Goal: Task Accomplishment & Management: Manage account settings

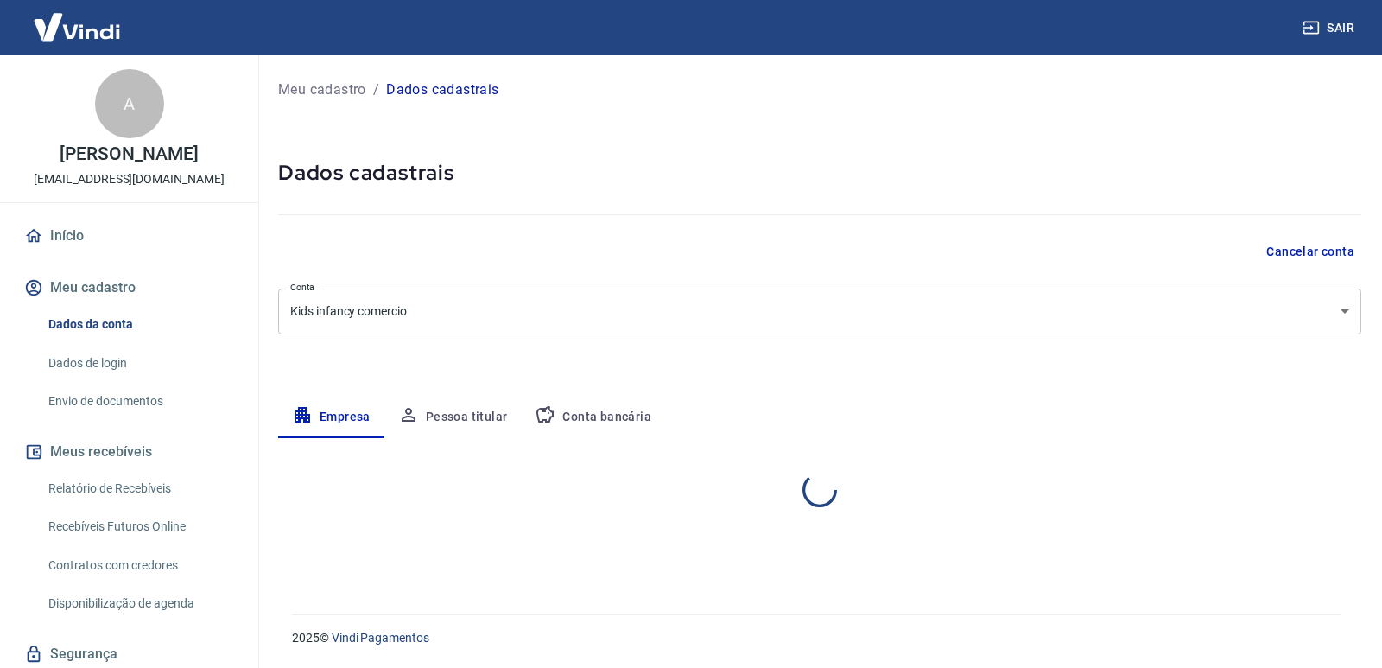
select select "SP"
select select "business"
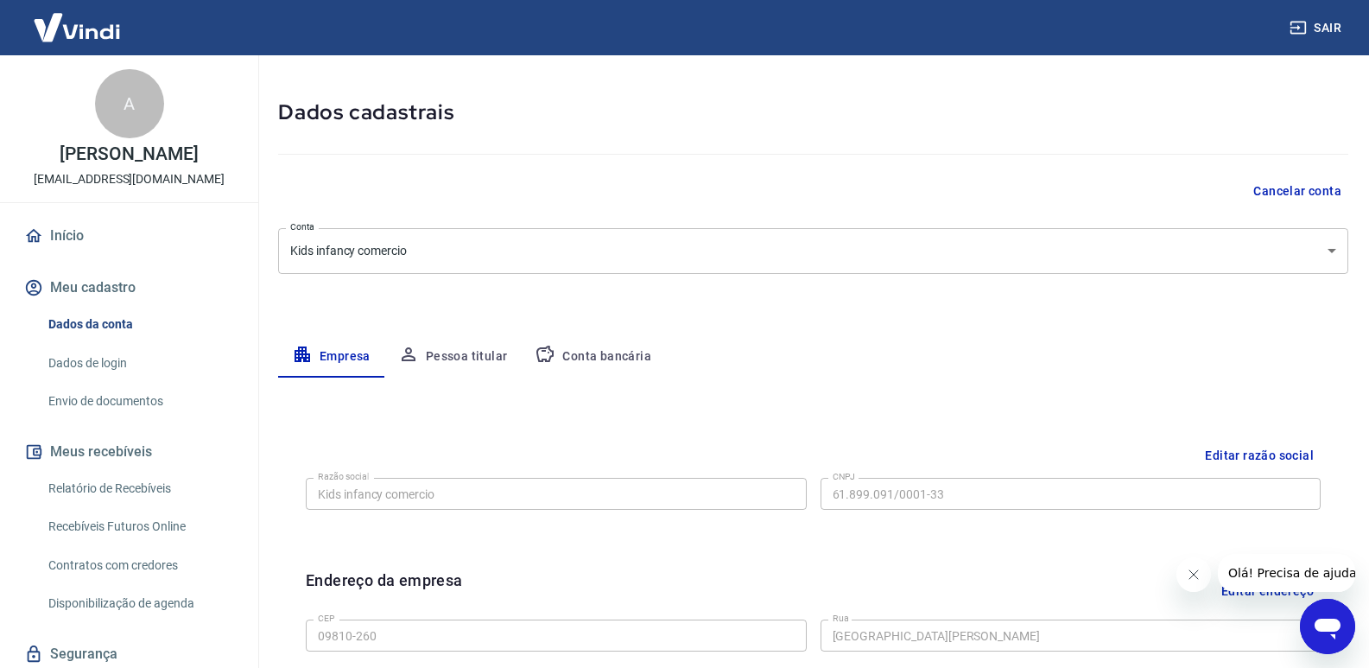
scroll to position [60, 0]
click at [597, 347] on button "Conta bancária" at bounding box center [593, 357] width 144 height 41
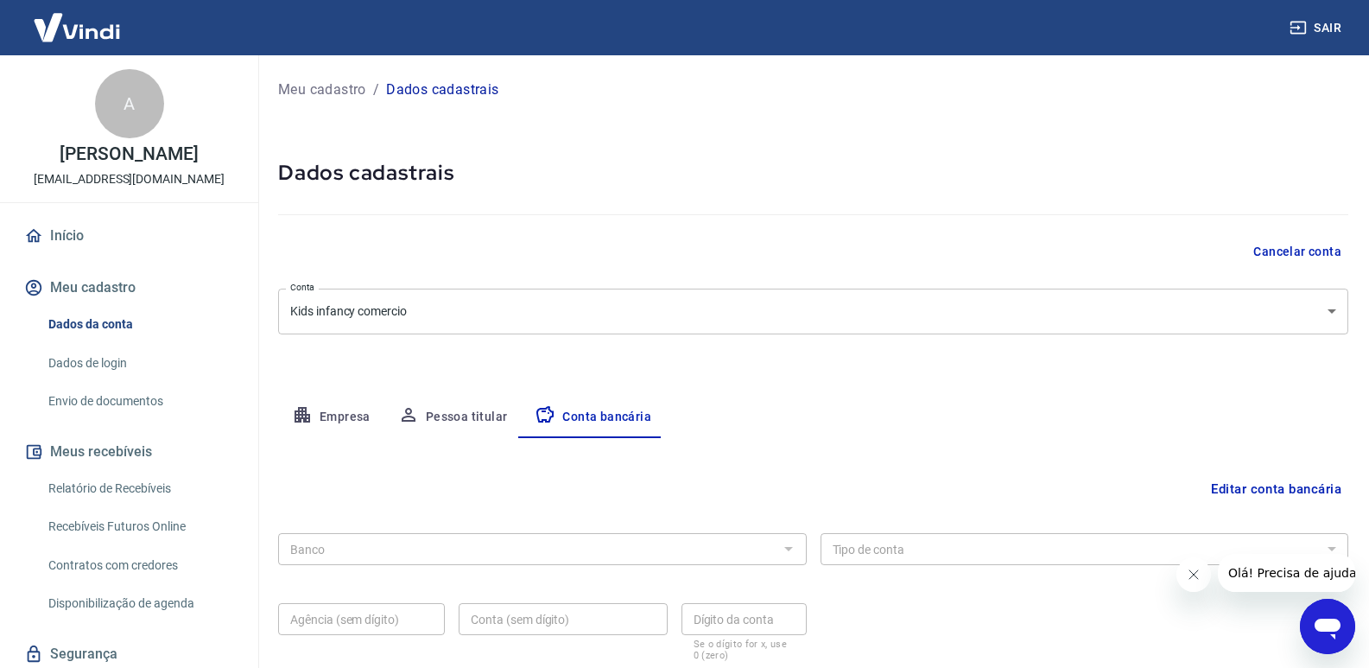
scroll to position [119, 0]
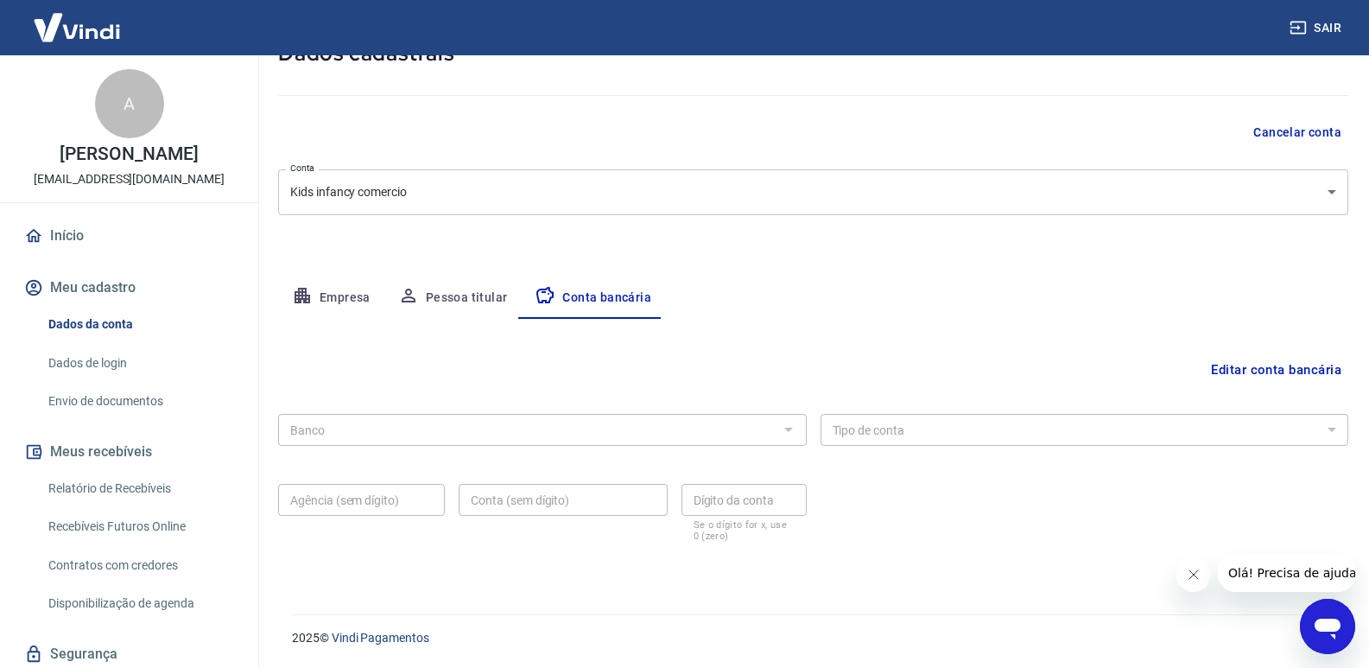
click at [779, 431] on div at bounding box center [787, 429] width 22 height 24
click at [795, 426] on div at bounding box center [787, 429] width 22 height 24
click at [787, 430] on div at bounding box center [787, 429] width 22 height 24
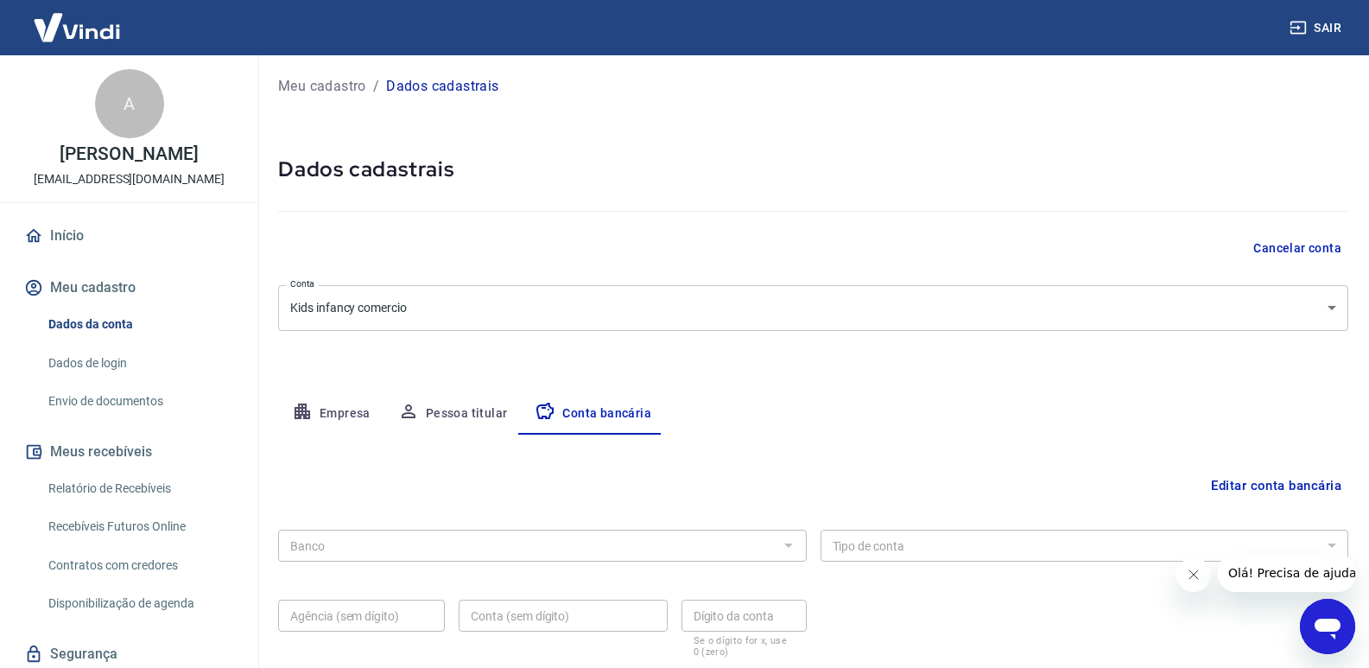
scroll to position [0, 0]
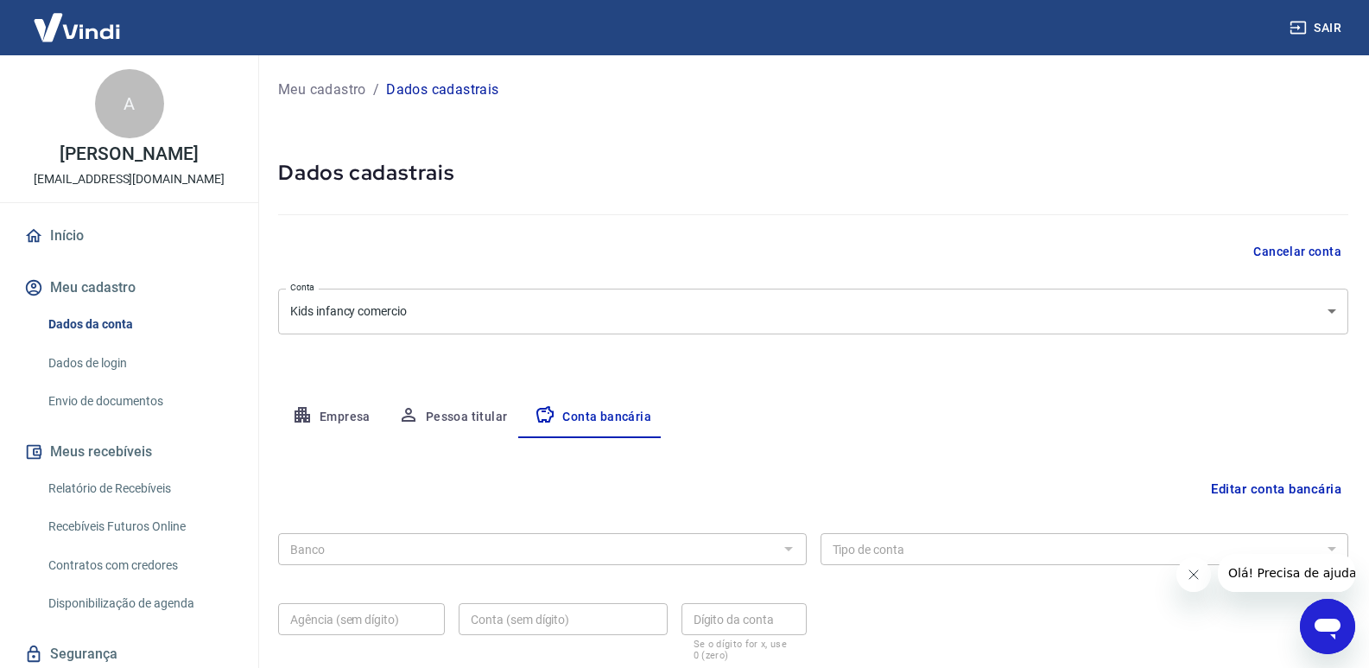
click at [1288, 490] on button "Editar conta bancária" at bounding box center [1276, 488] width 144 height 33
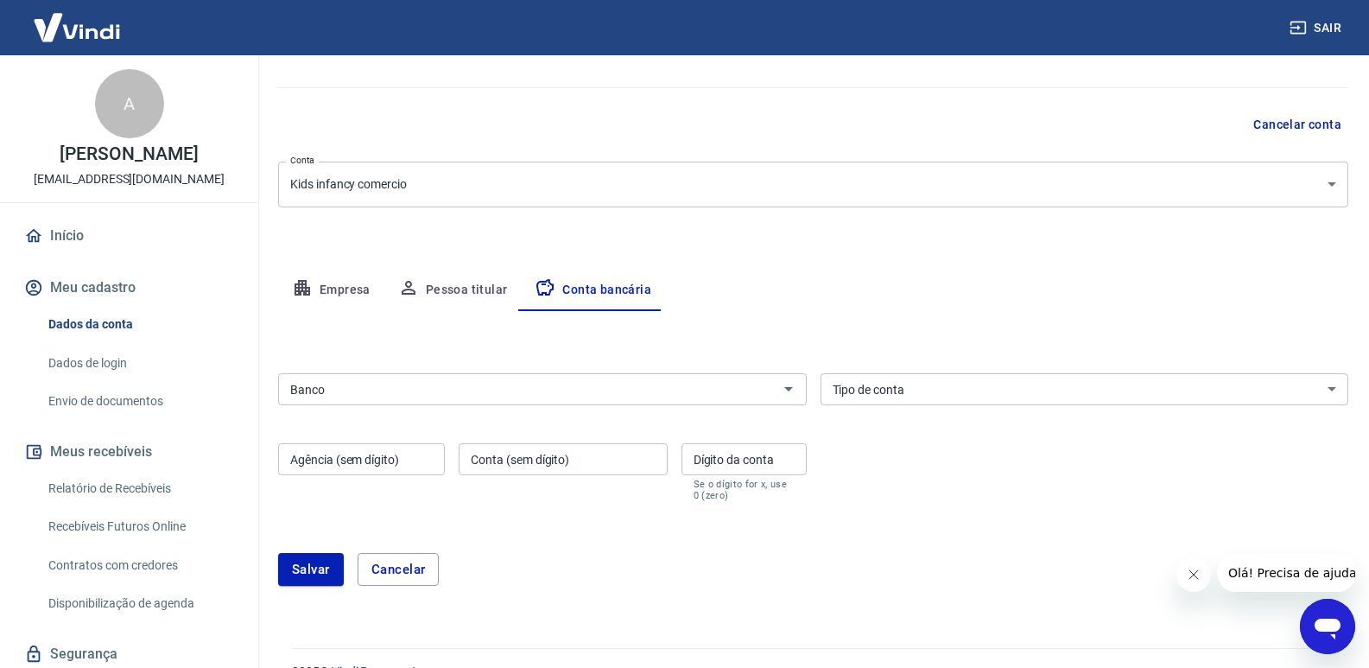
scroll to position [161, 0]
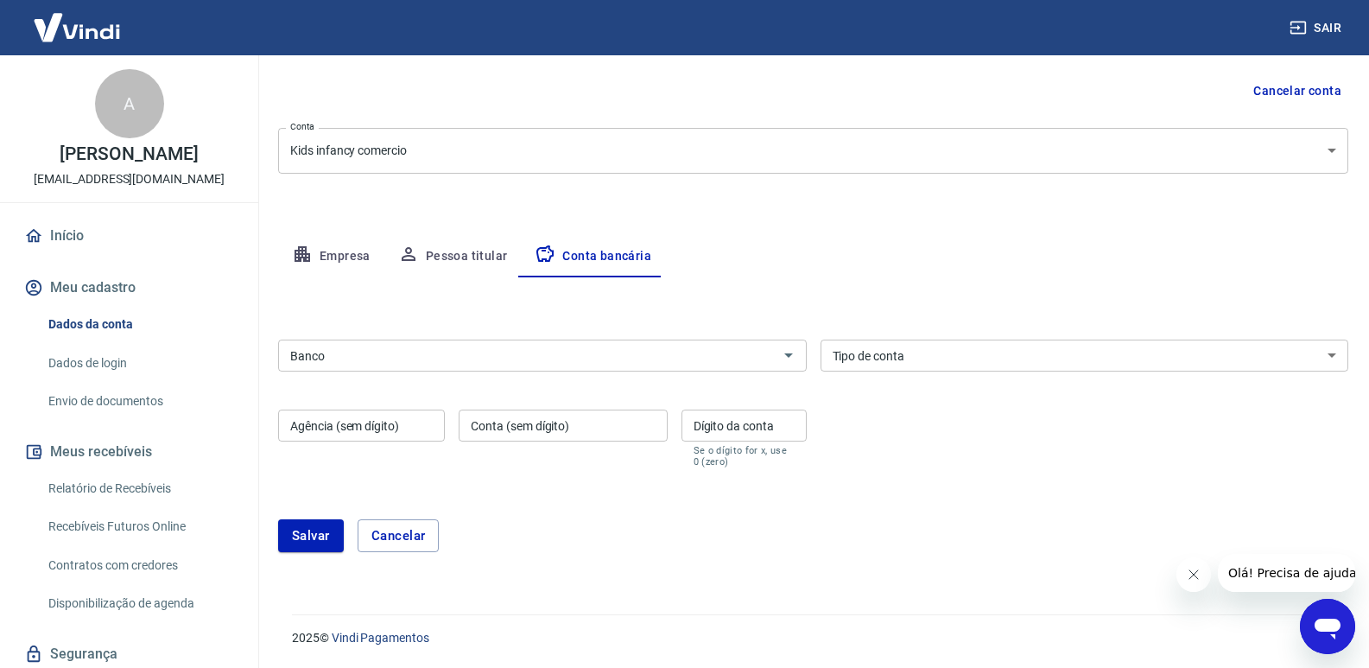
click at [773, 364] on div "Banco" at bounding box center [542, 355] width 529 height 32
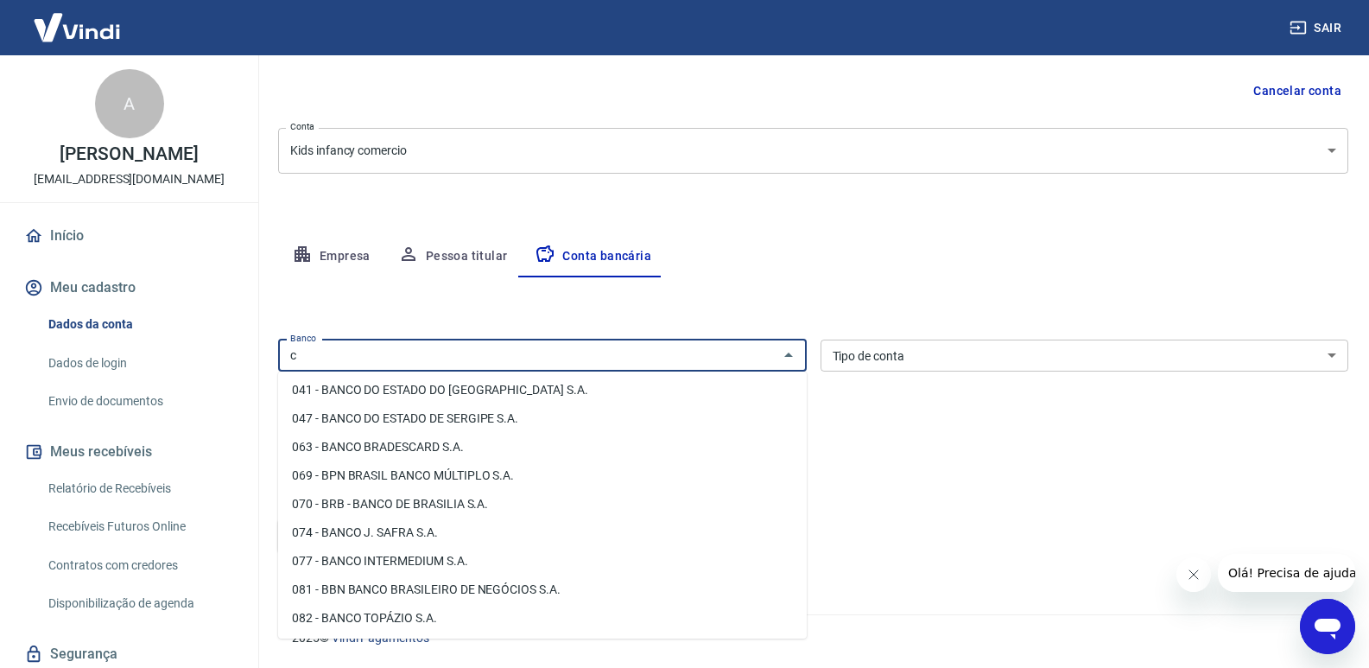
scroll to position [0, 0]
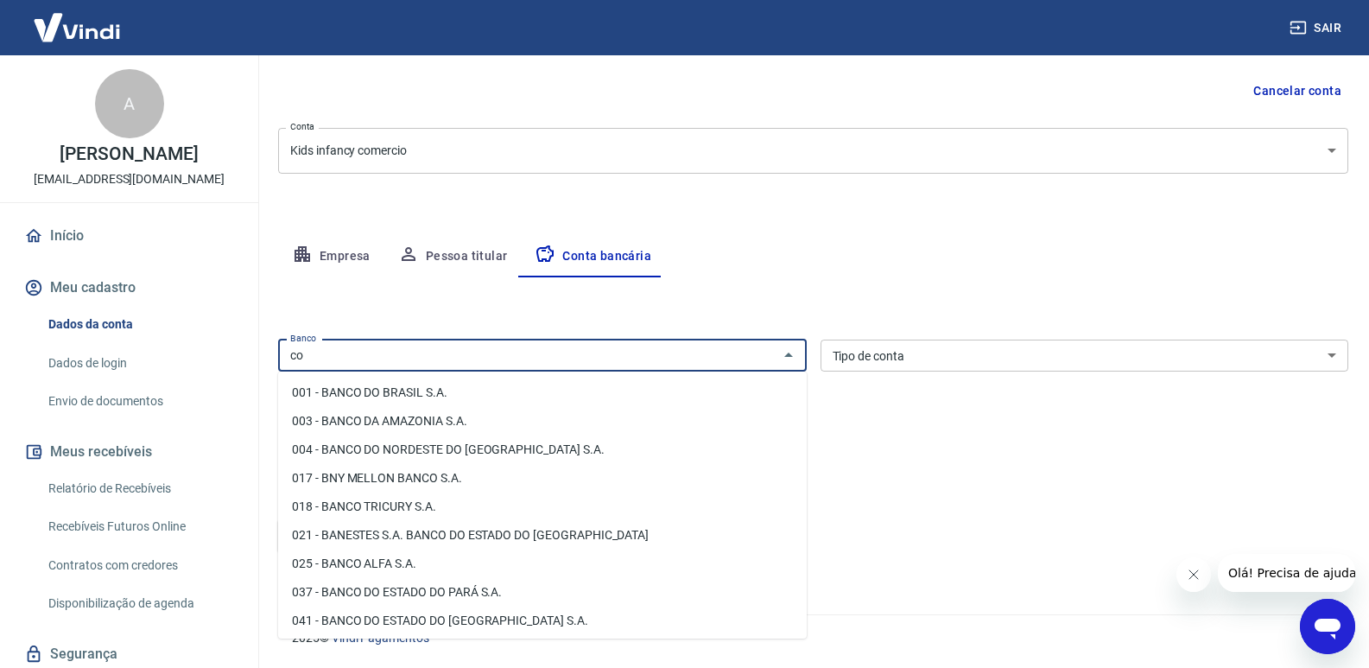
type input "c"
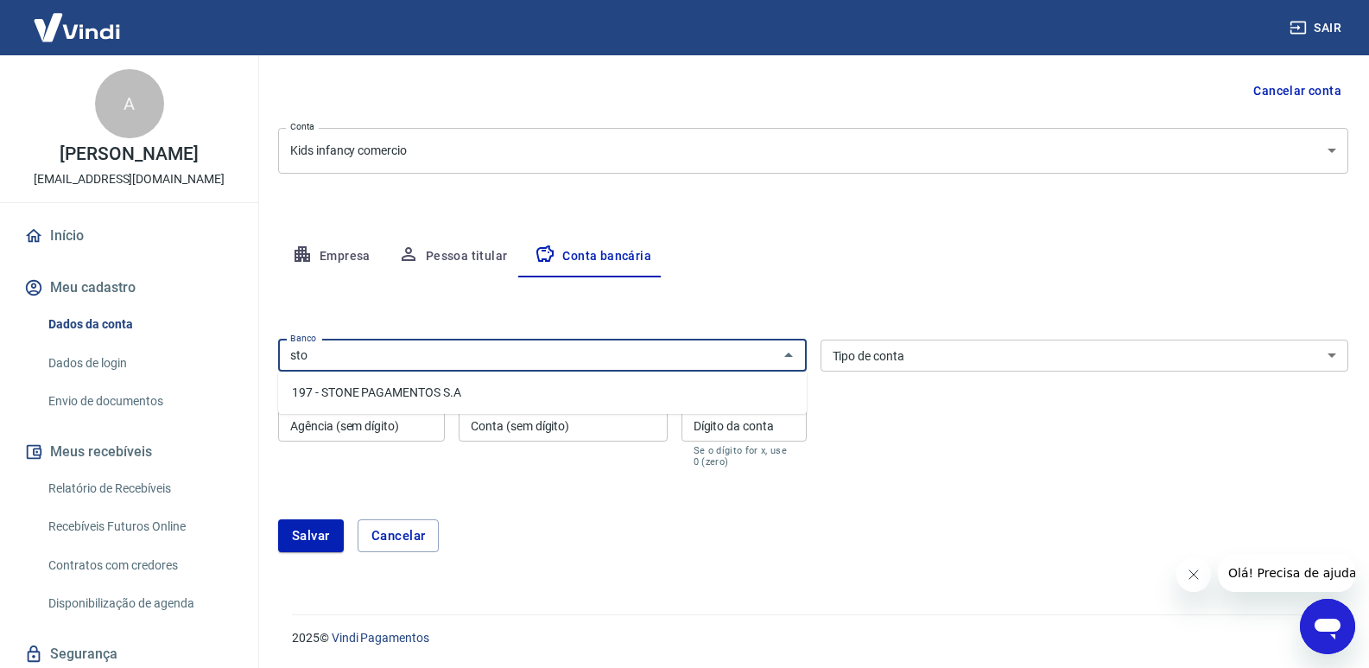
click at [395, 381] on li "197 - STONE PAGAMENTOS S.A" at bounding box center [542, 392] width 529 height 28
type input "197 - STONE PAGAMENTOS S.A"
click at [938, 360] on select "Conta Corrente Conta Poupança" at bounding box center [1084, 355] width 529 height 32
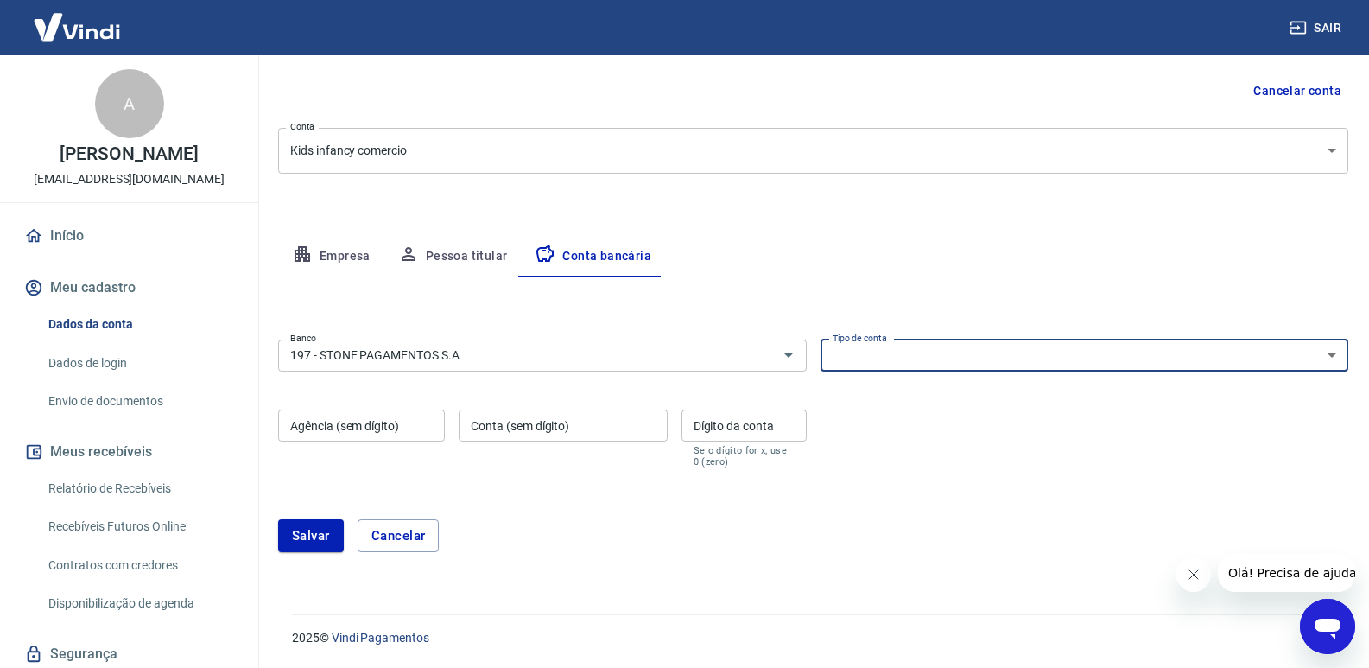
select select "1"
click at [820, 339] on select "Conta Corrente Conta Poupança" at bounding box center [1084, 355] width 529 height 32
click at [417, 421] on input "Agência (sem dígito)" at bounding box center [361, 425] width 167 height 32
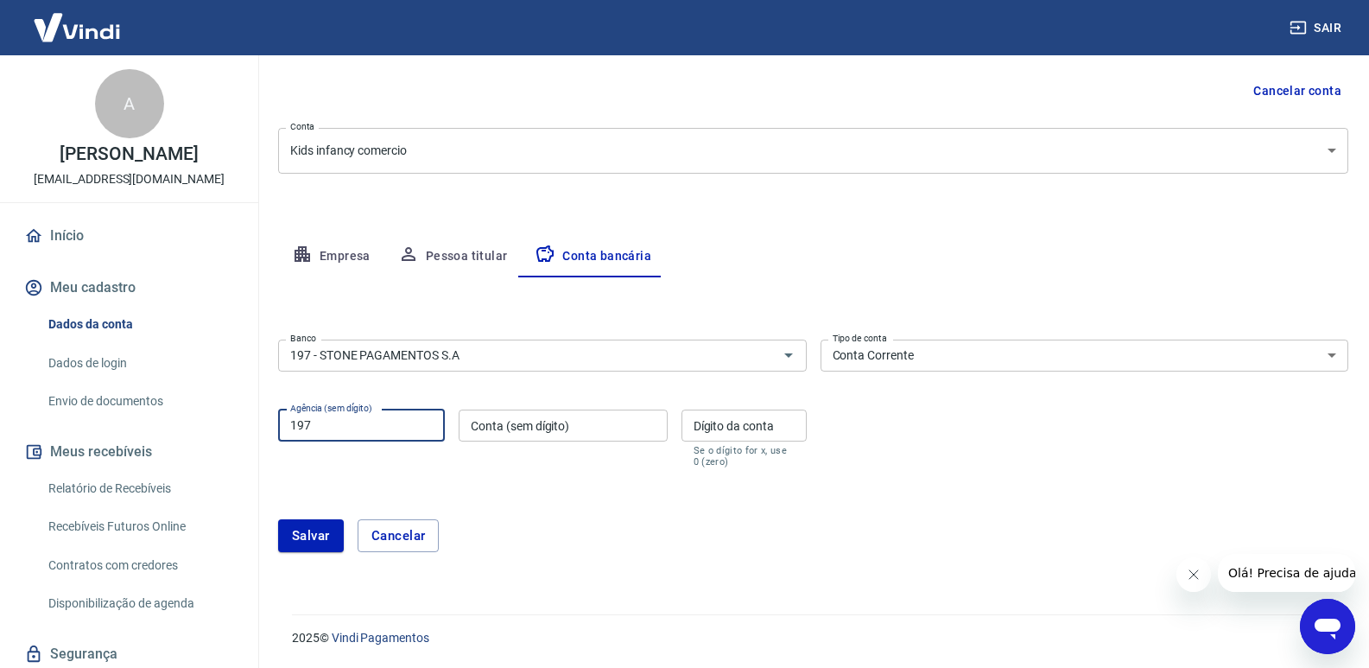
click at [589, 440] on input "Conta (sem dígito)" at bounding box center [563, 425] width 208 height 32
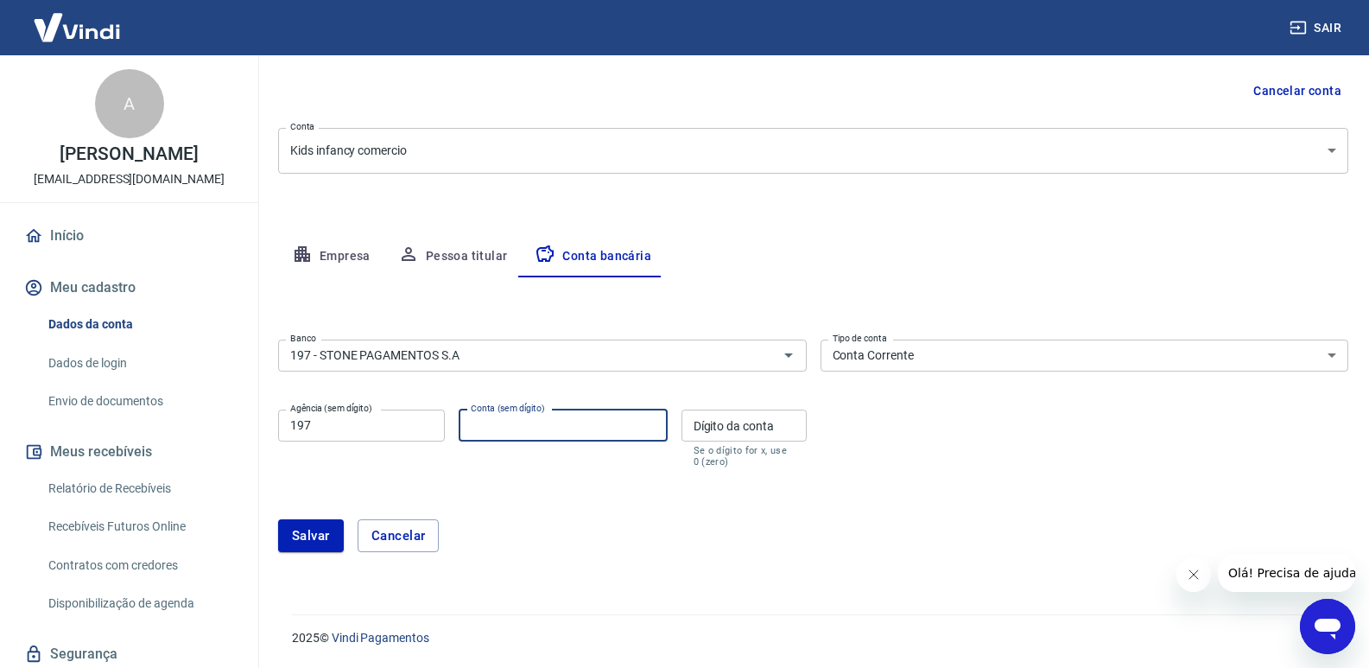
click at [326, 428] on input "197" at bounding box center [361, 425] width 167 height 32
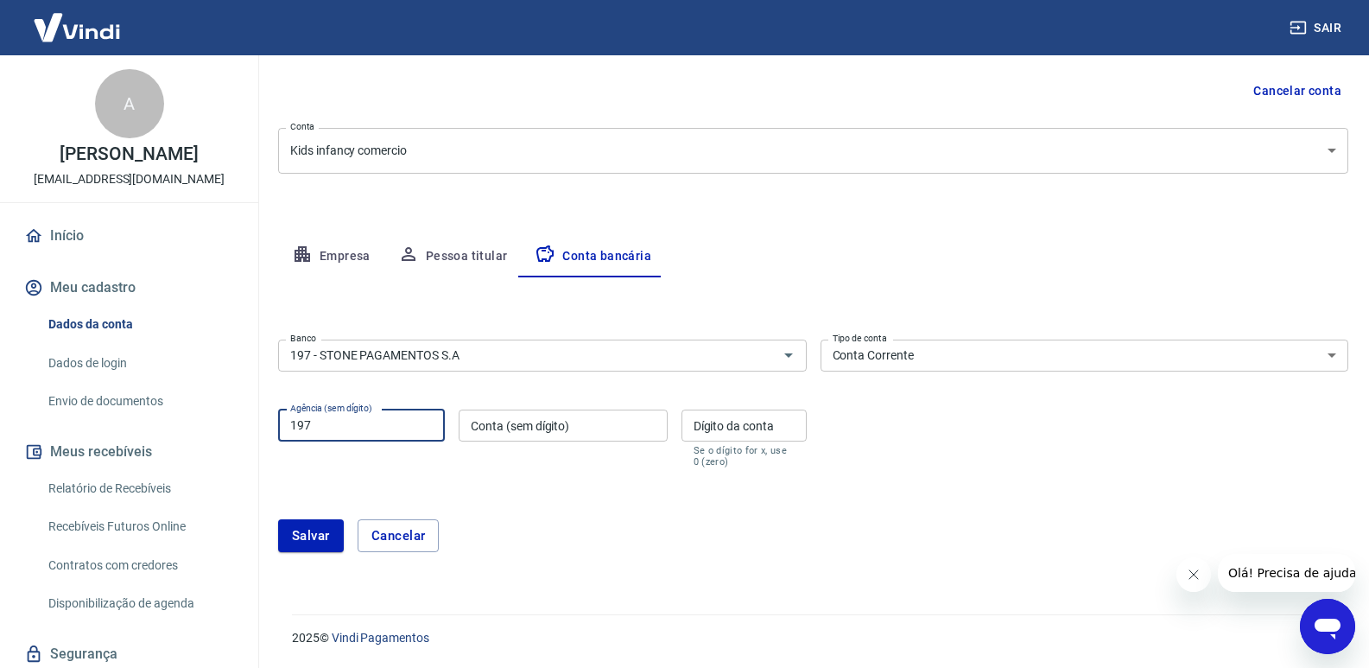
click at [326, 428] on input "197" at bounding box center [361, 425] width 167 height 32
type input "001"
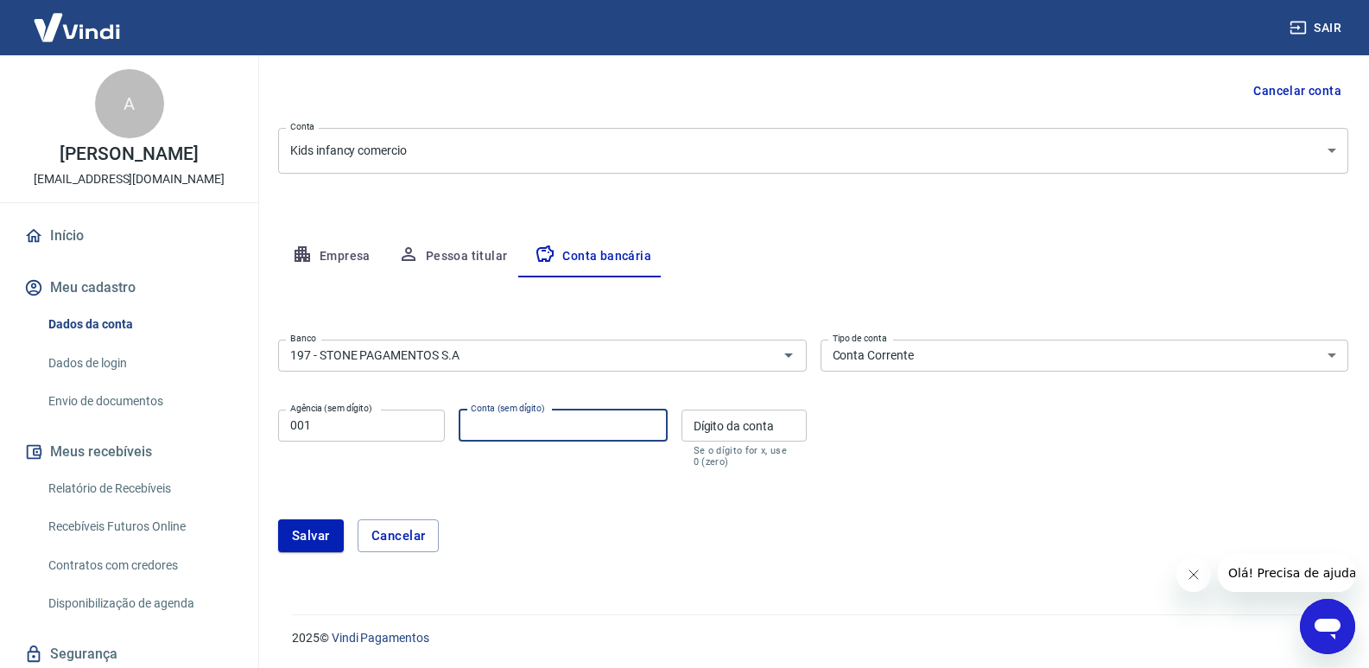
click at [620, 421] on input "Conta (sem dígito)" at bounding box center [563, 425] width 208 height 32
type input "759149586"
click at [749, 432] on input "Dígito da conta" at bounding box center [743, 425] width 125 height 32
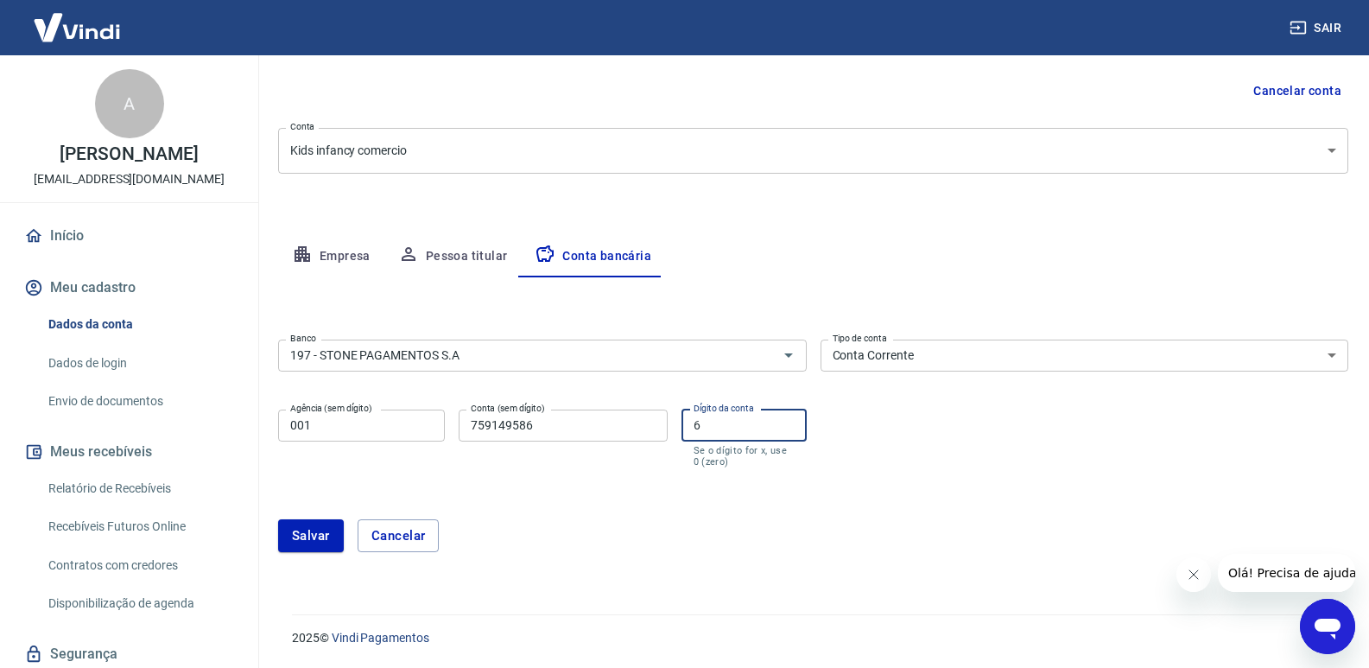
type input "6"
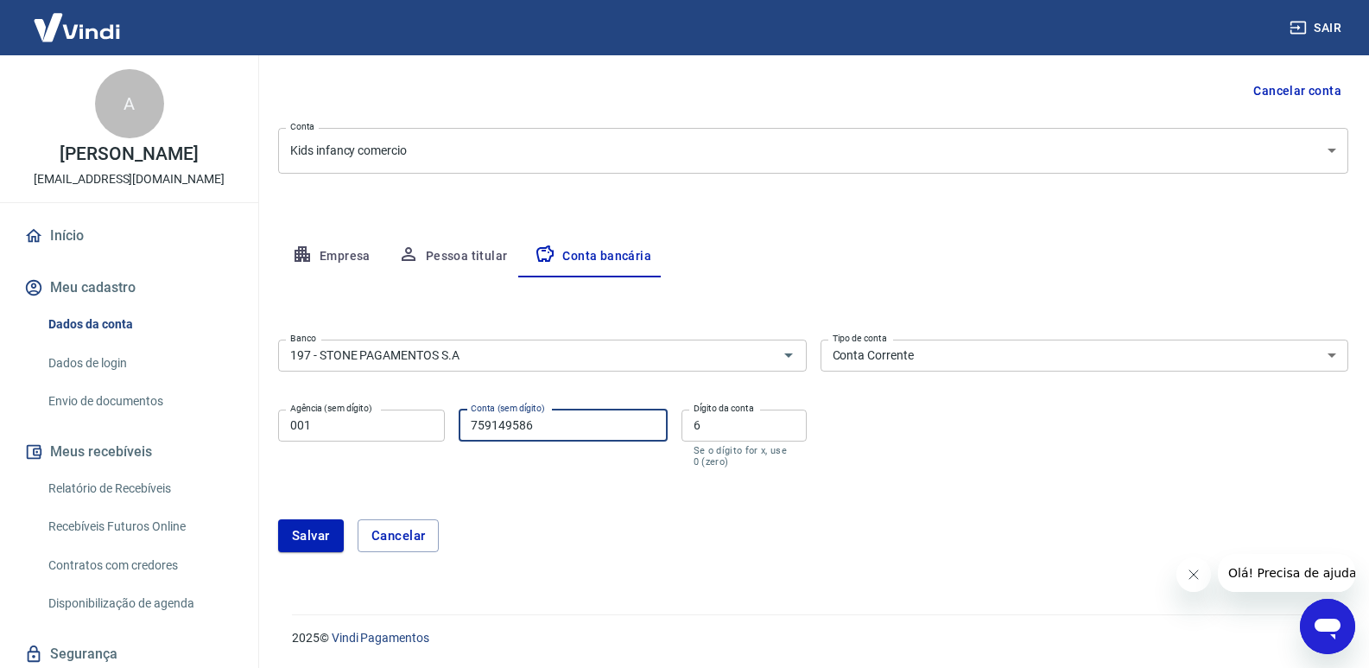
click at [550, 421] on input "759149586" at bounding box center [563, 425] width 208 height 32
type input "75914958"
click at [309, 542] on button "Salvar" at bounding box center [311, 535] width 66 height 33
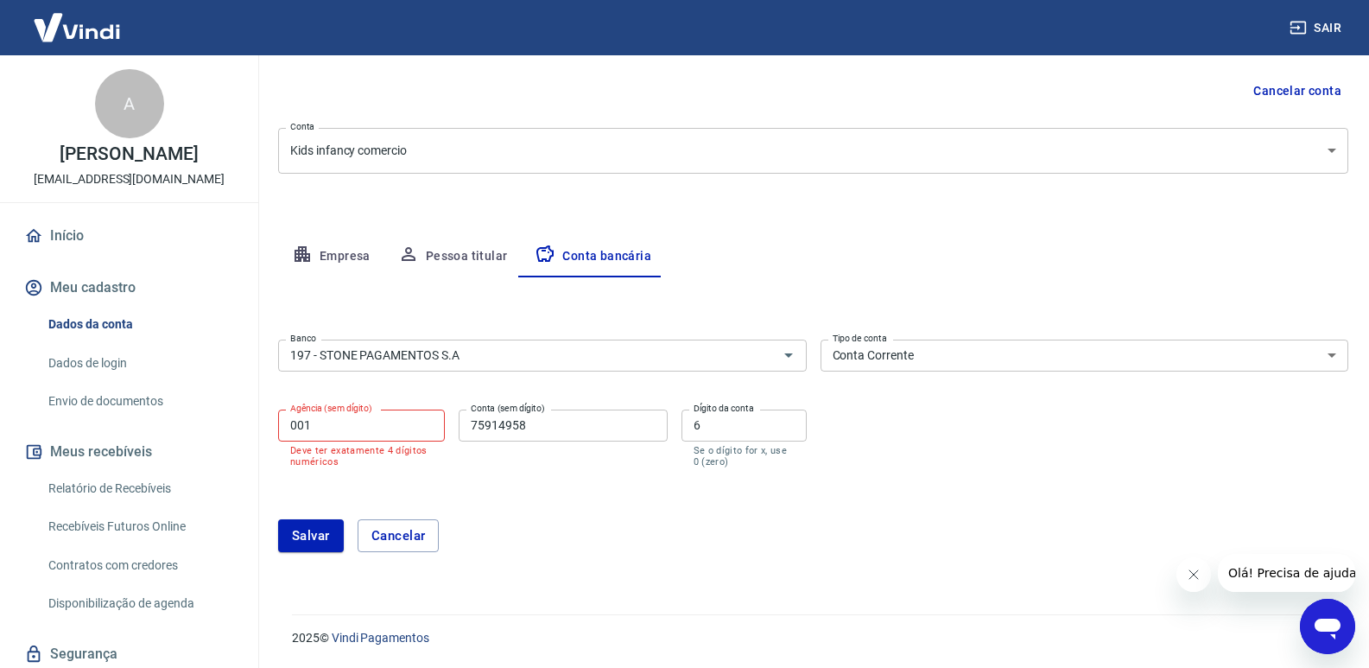
click at [294, 426] on input "001" at bounding box center [361, 425] width 167 height 32
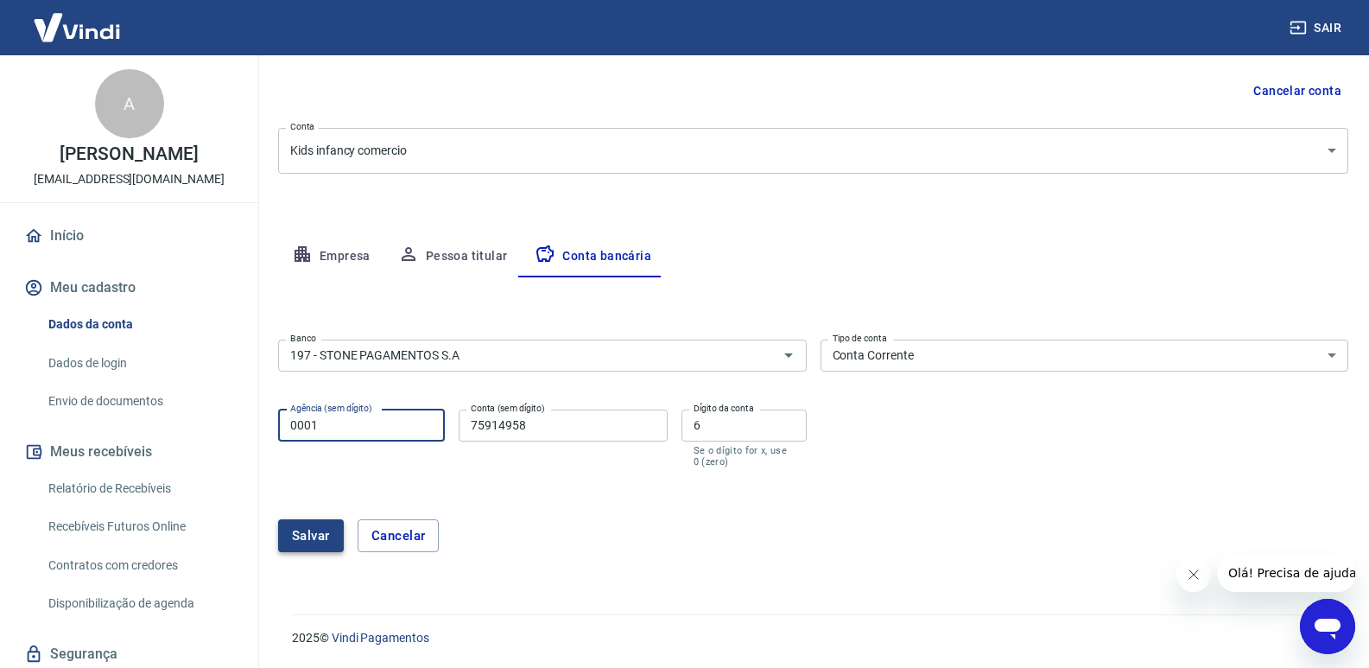
type input "0001"
click at [296, 535] on button "Salvar" at bounding box center [311, 535] width 66 height 33
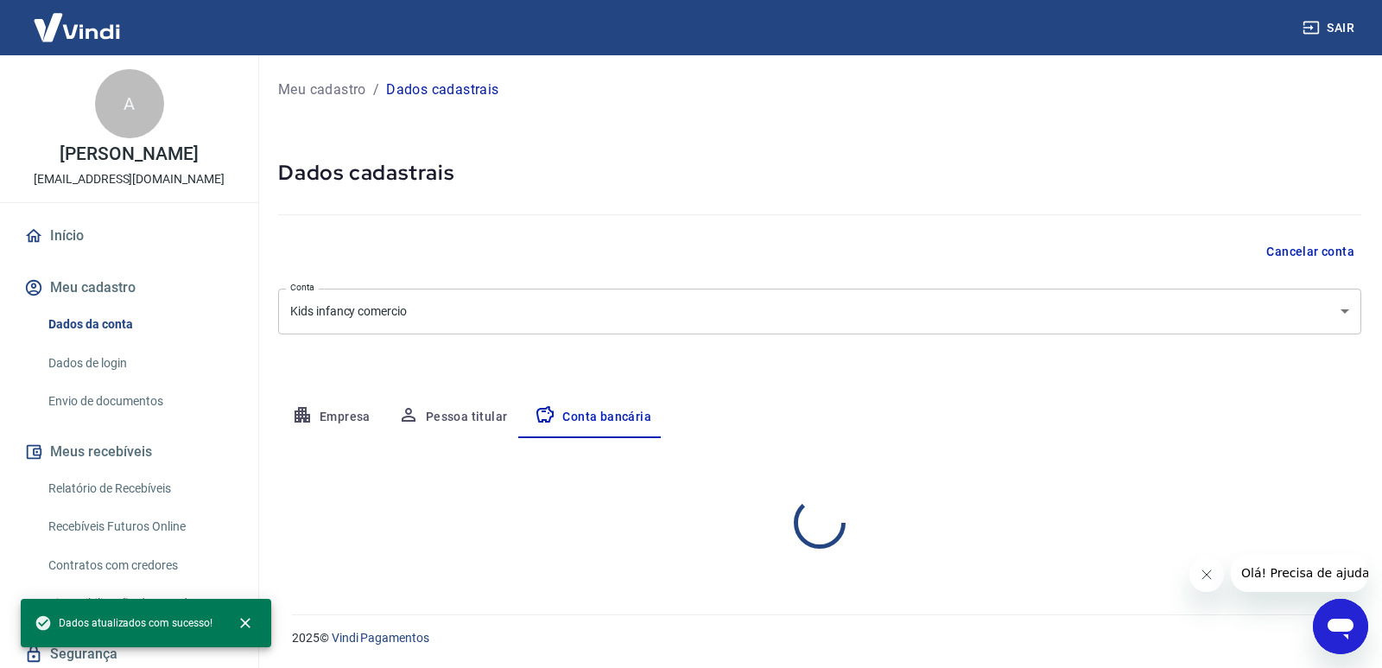
select select "1"
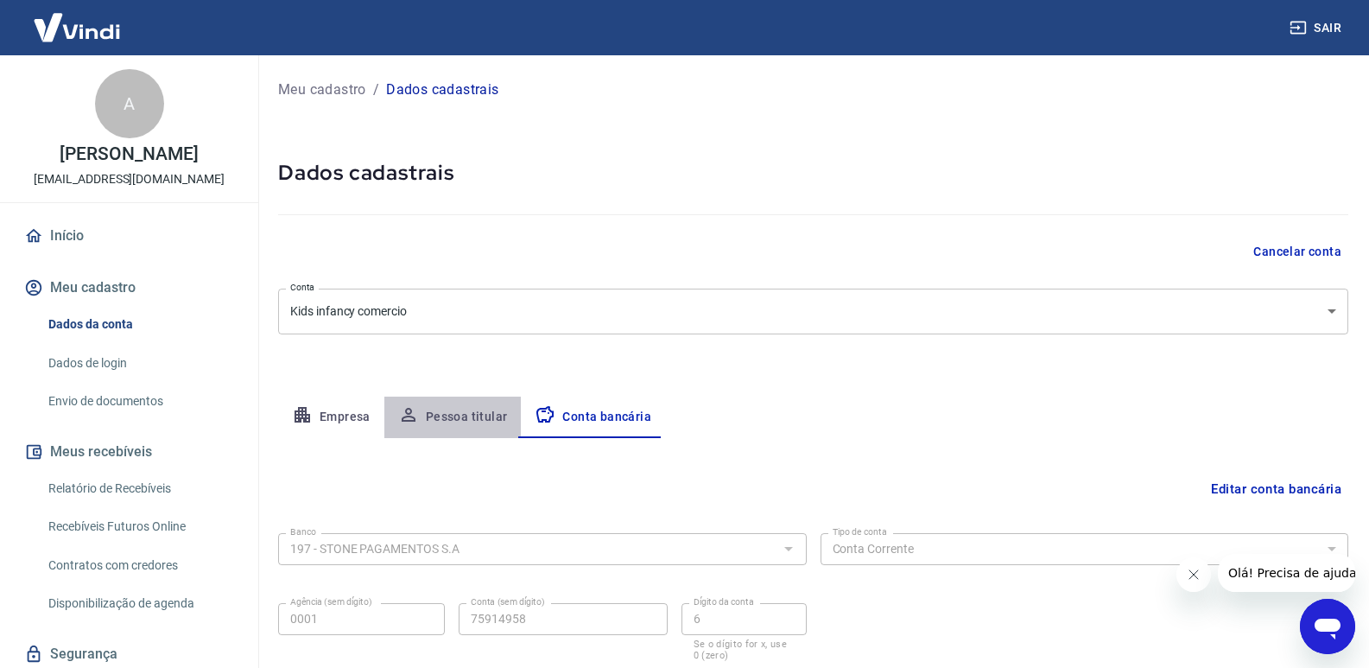
click at [450, 408] on button "Pessoa titular" at bounding box center [452, 416] width 137 height 41
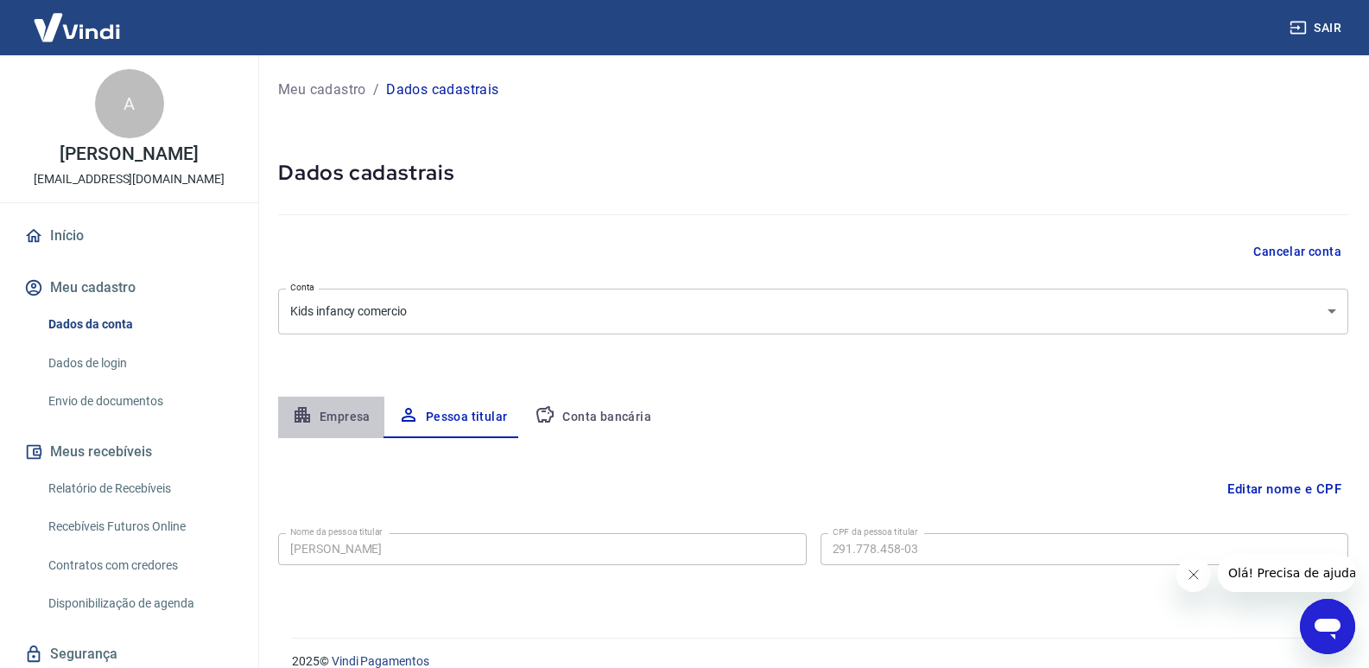
click at [330, 406] on button "Empresa" at bounding box center [331, 416] width 106 height 41
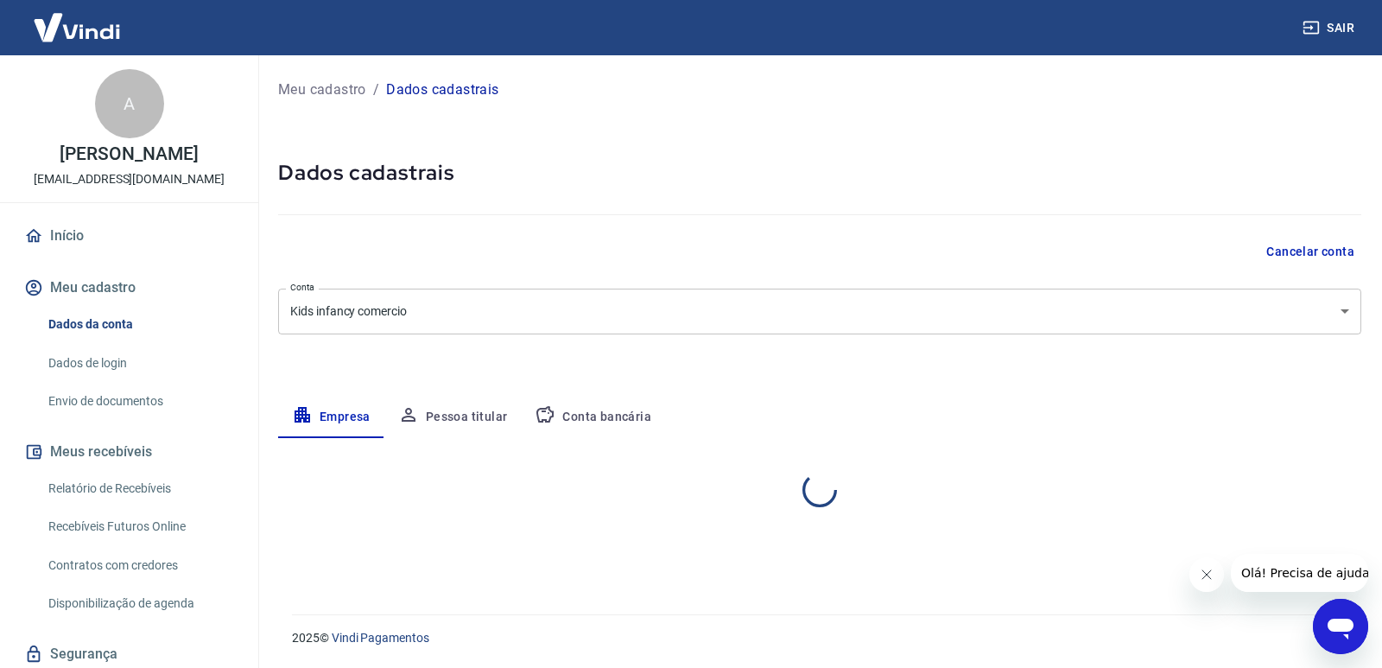
select select "SP"
select select "business"
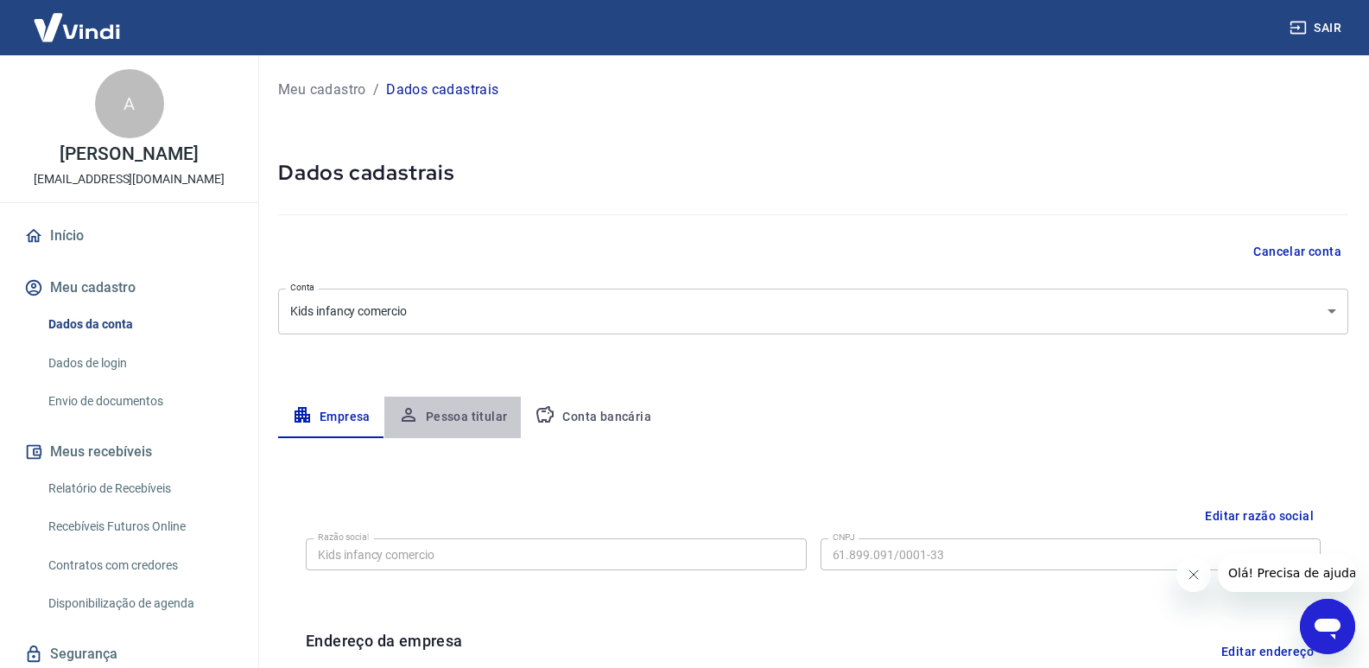
click at [464, 414] on button "Pessoa titular" at bounding box center [452, 416] width 137 height 41
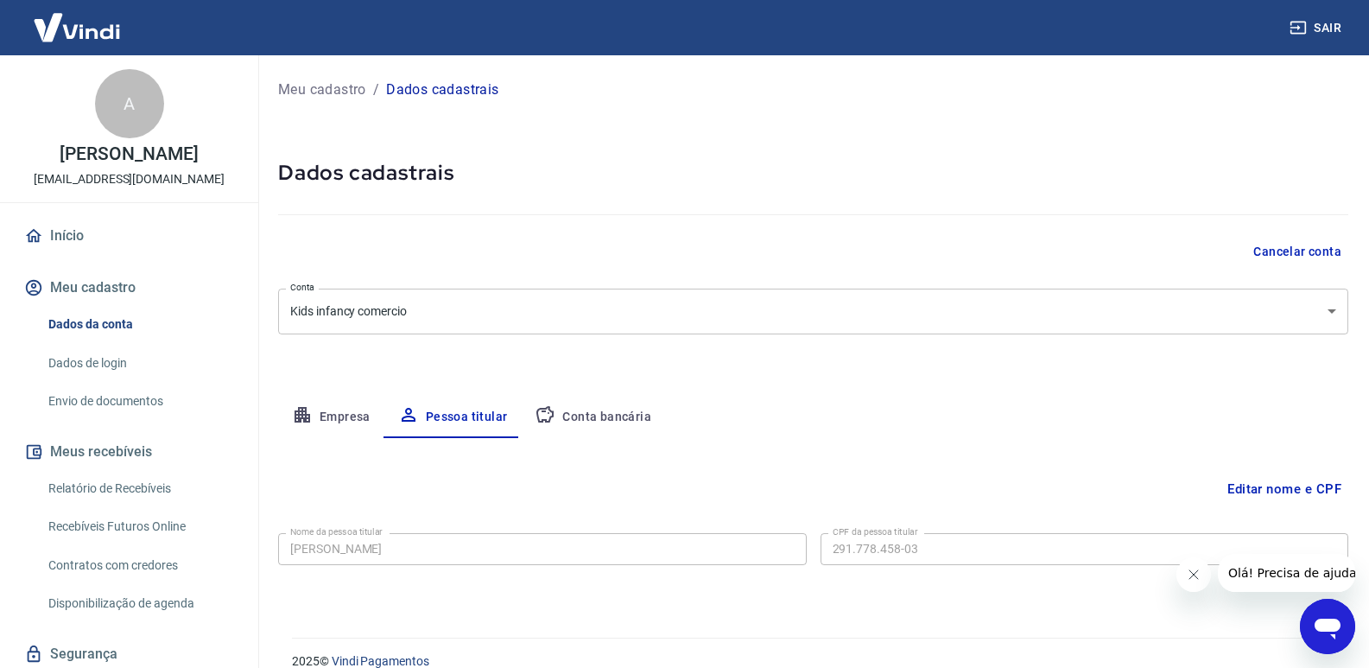
click at [607, 417] on button "Conta bancária" at bounding box center [593, 416] width 144 height 41
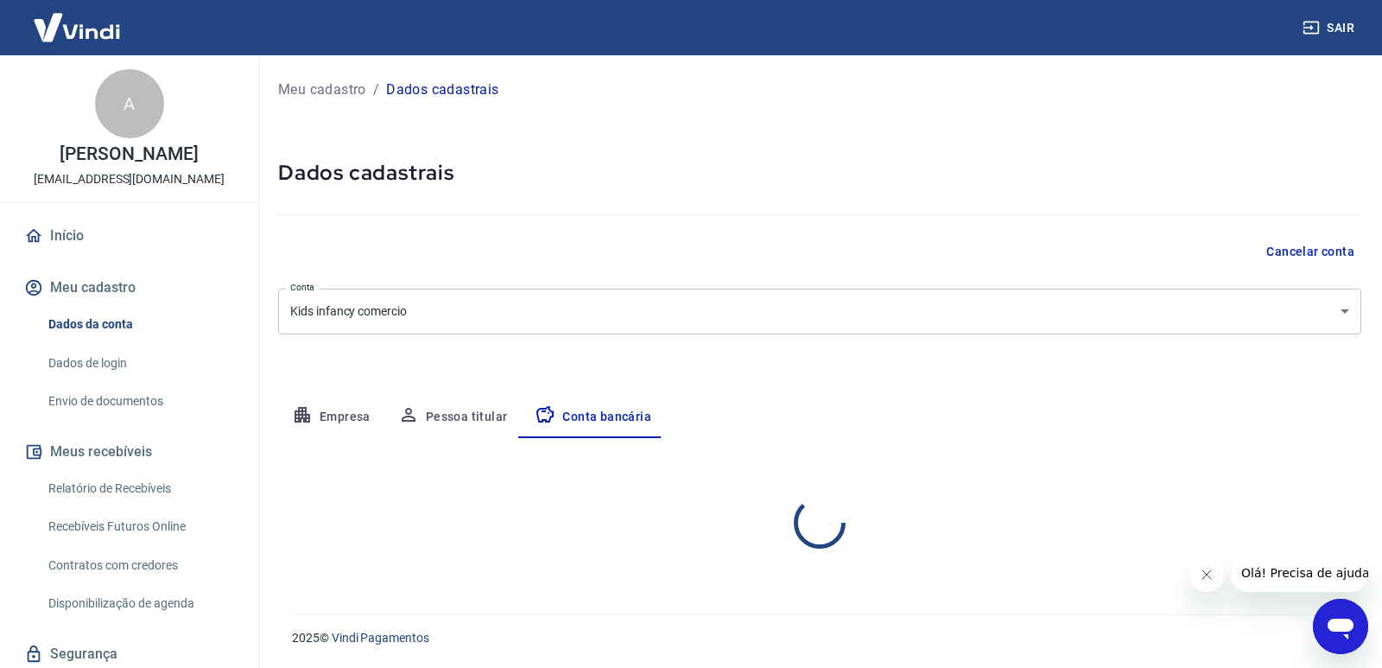
select select "1"
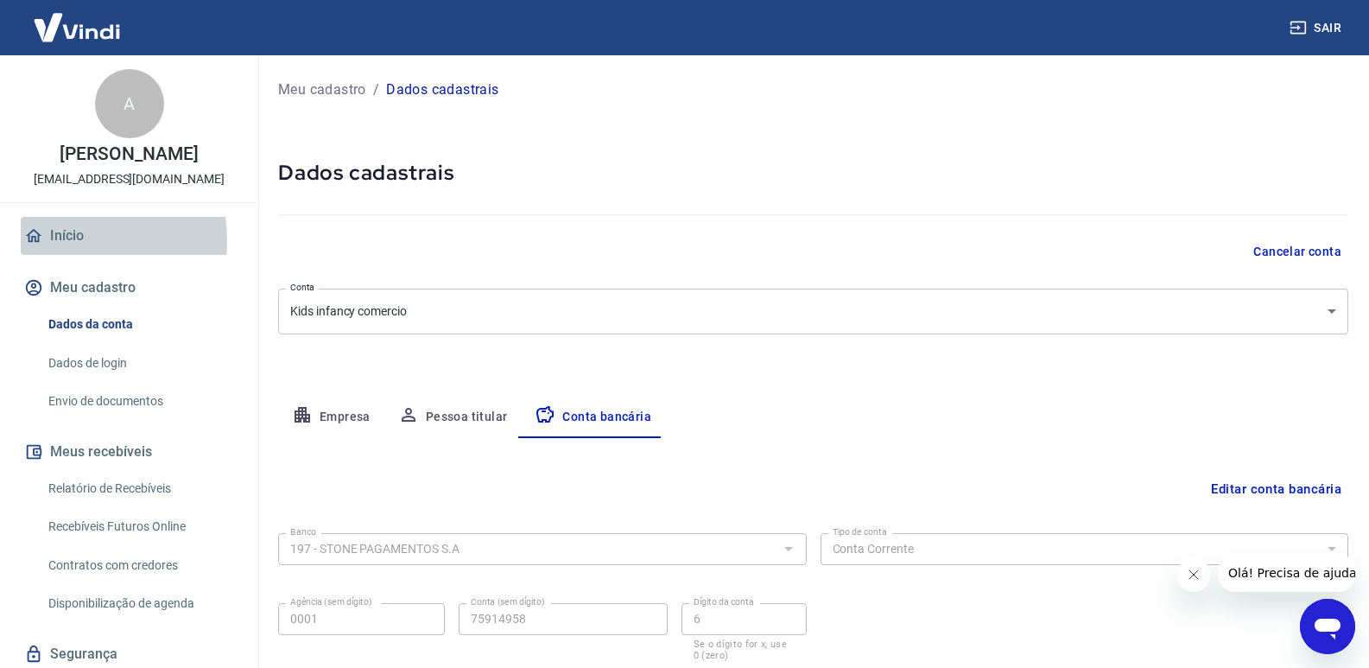
click at [63, 240] on link "Início" at bounding box center [129, 236] width 217 height 38
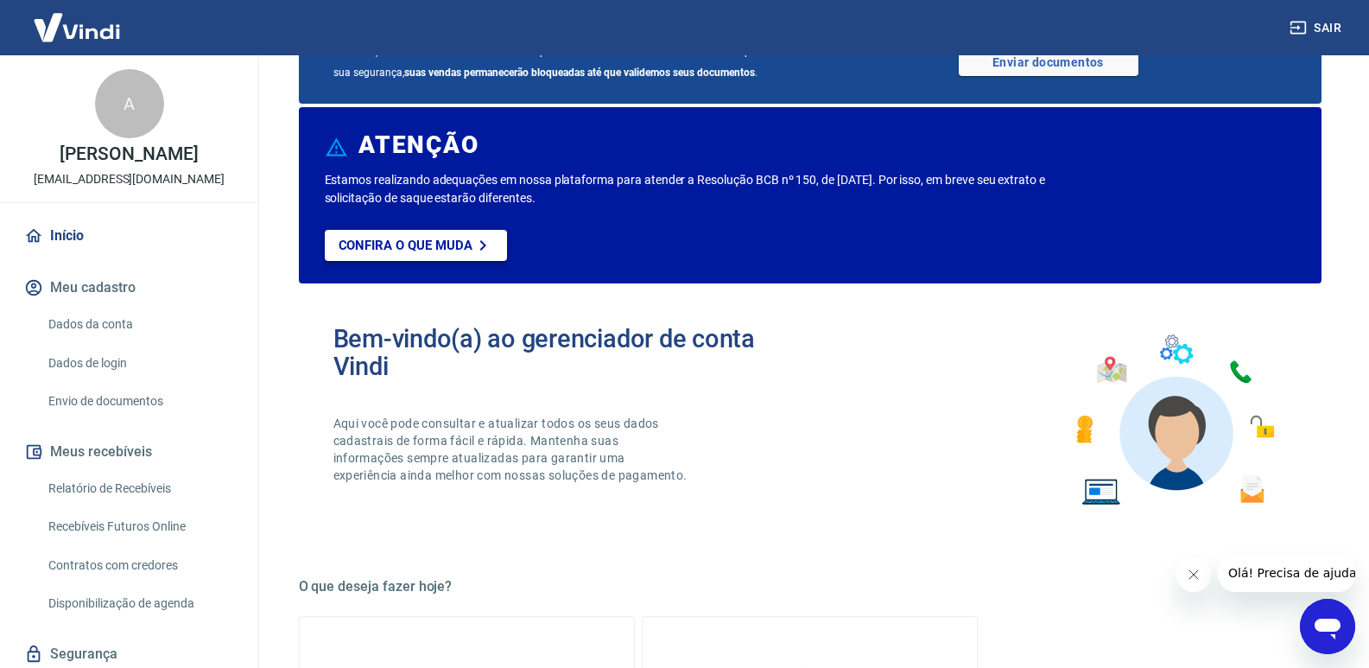
scroll to position [173, 0]
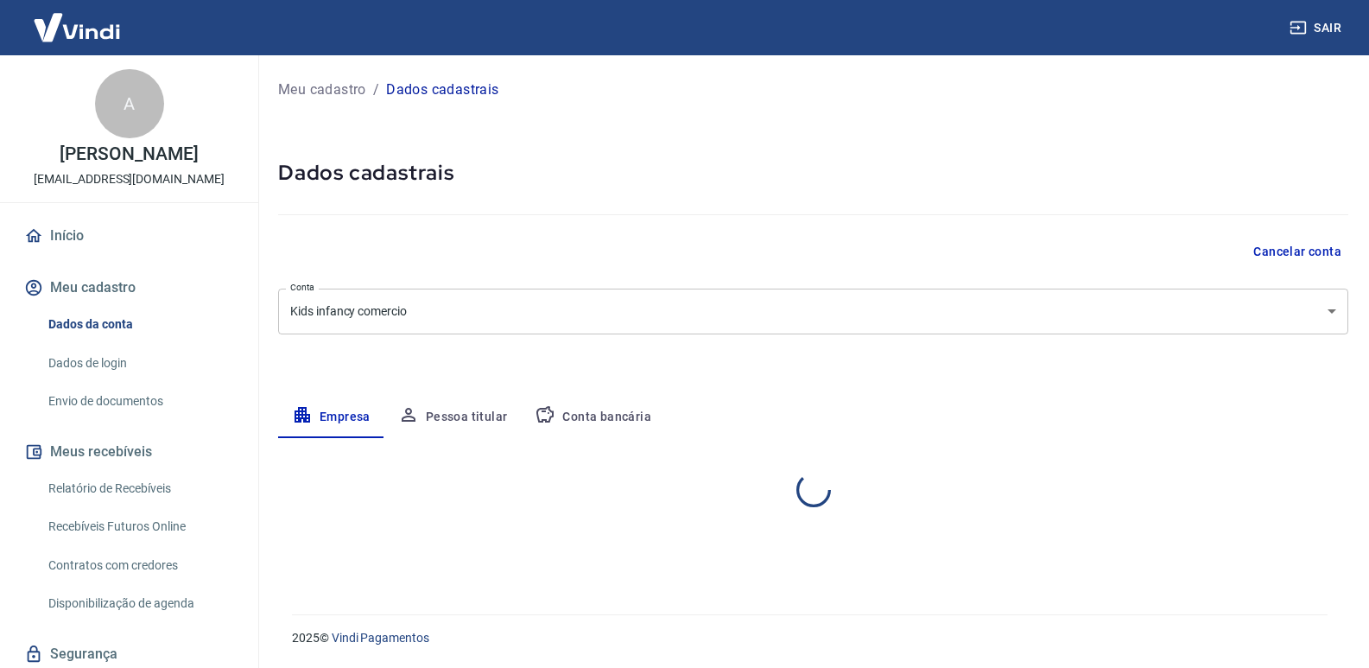
select select "SP"
select select "business"
